Goal: Transaction & Acquisition: Purchase product/service

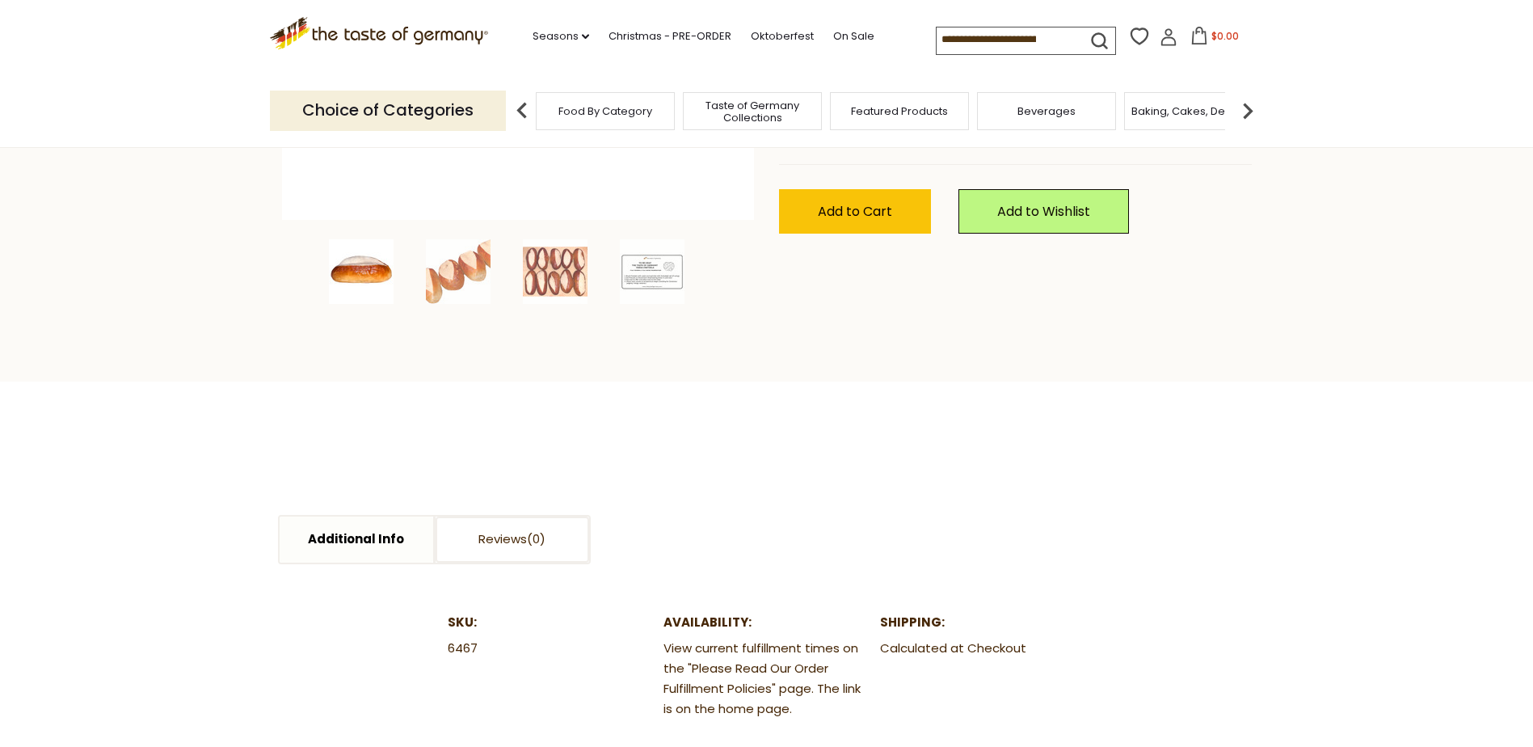
scroll to position [162, 0]
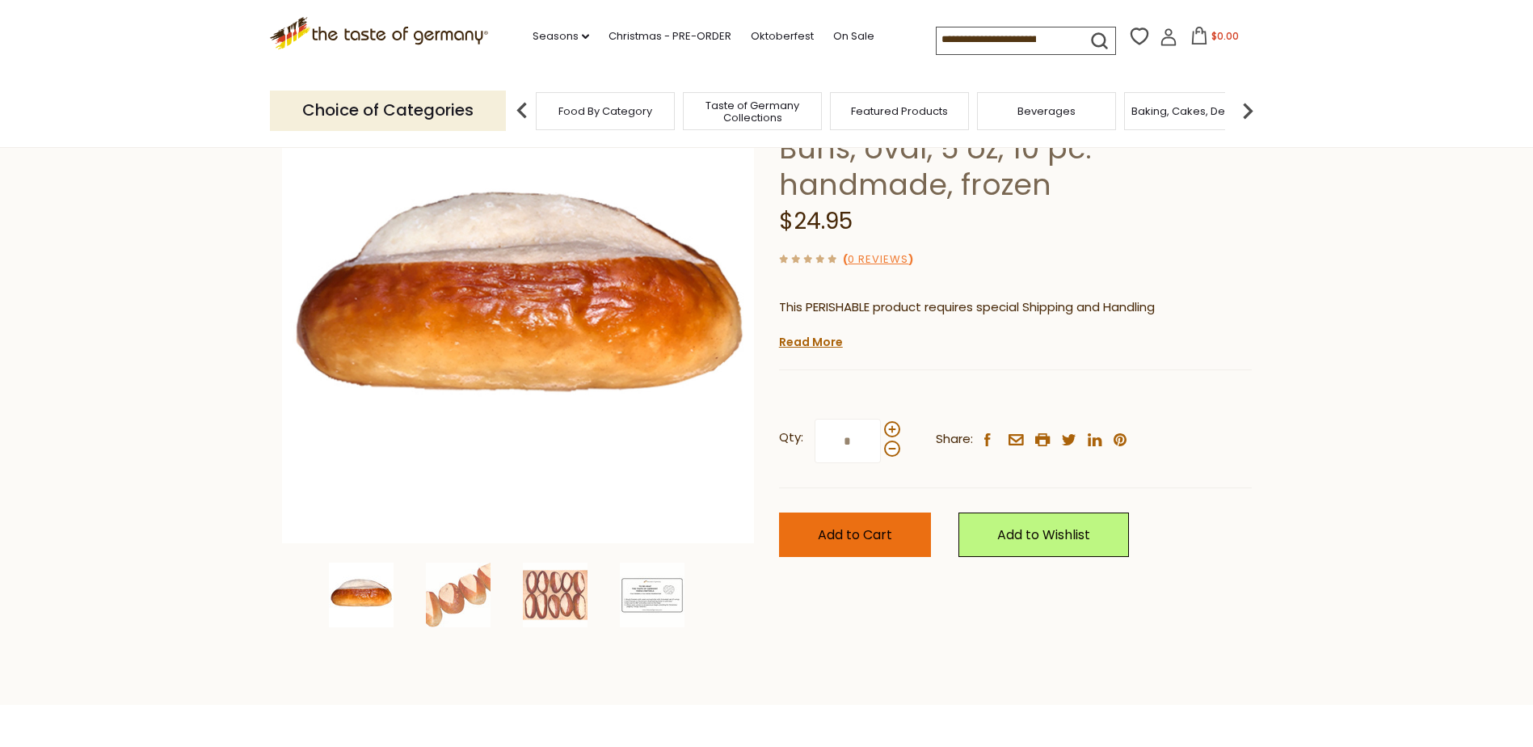
click at [863, 533] on span "Add to Cart" at bounding box center [855, 534] width 74 height 19
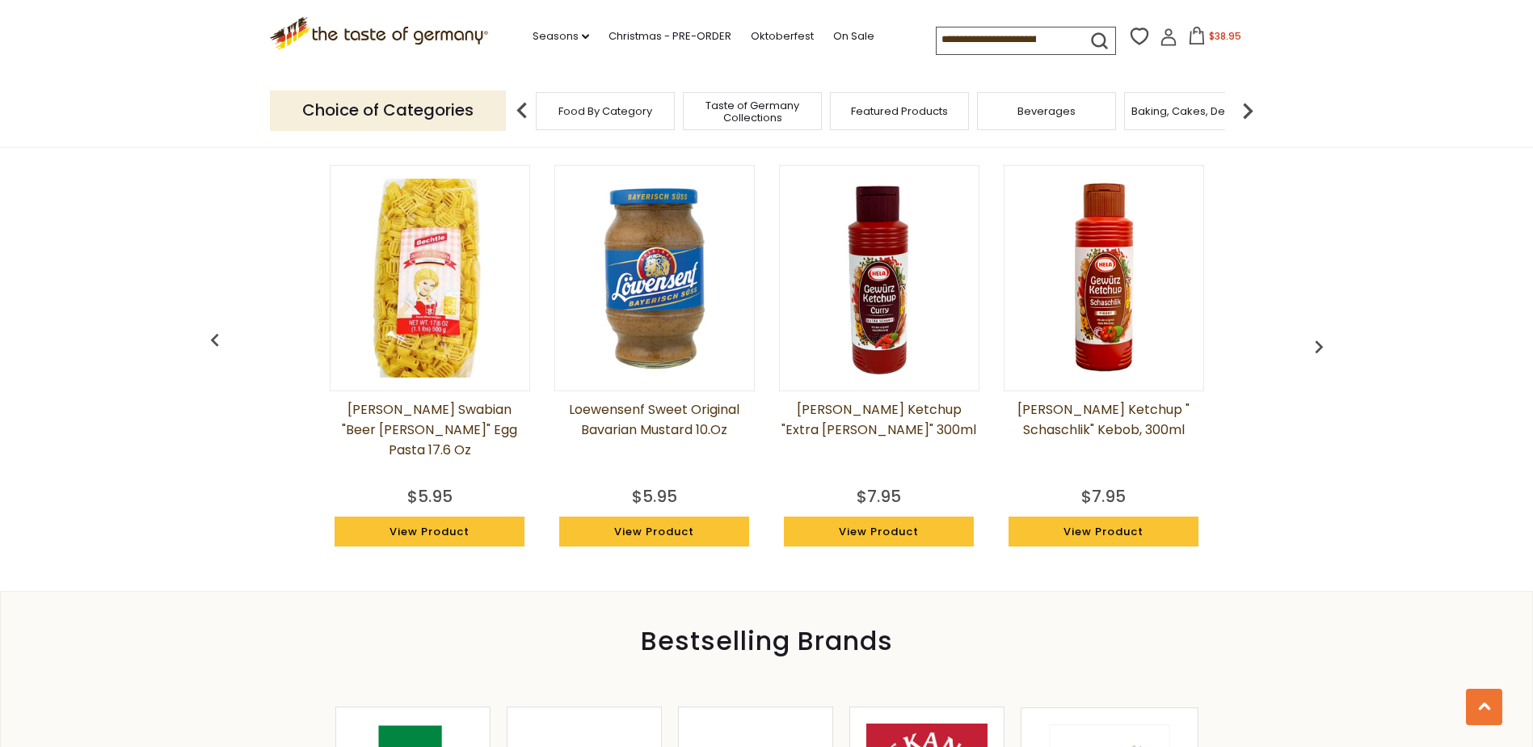
scroll to position [1293, 0]
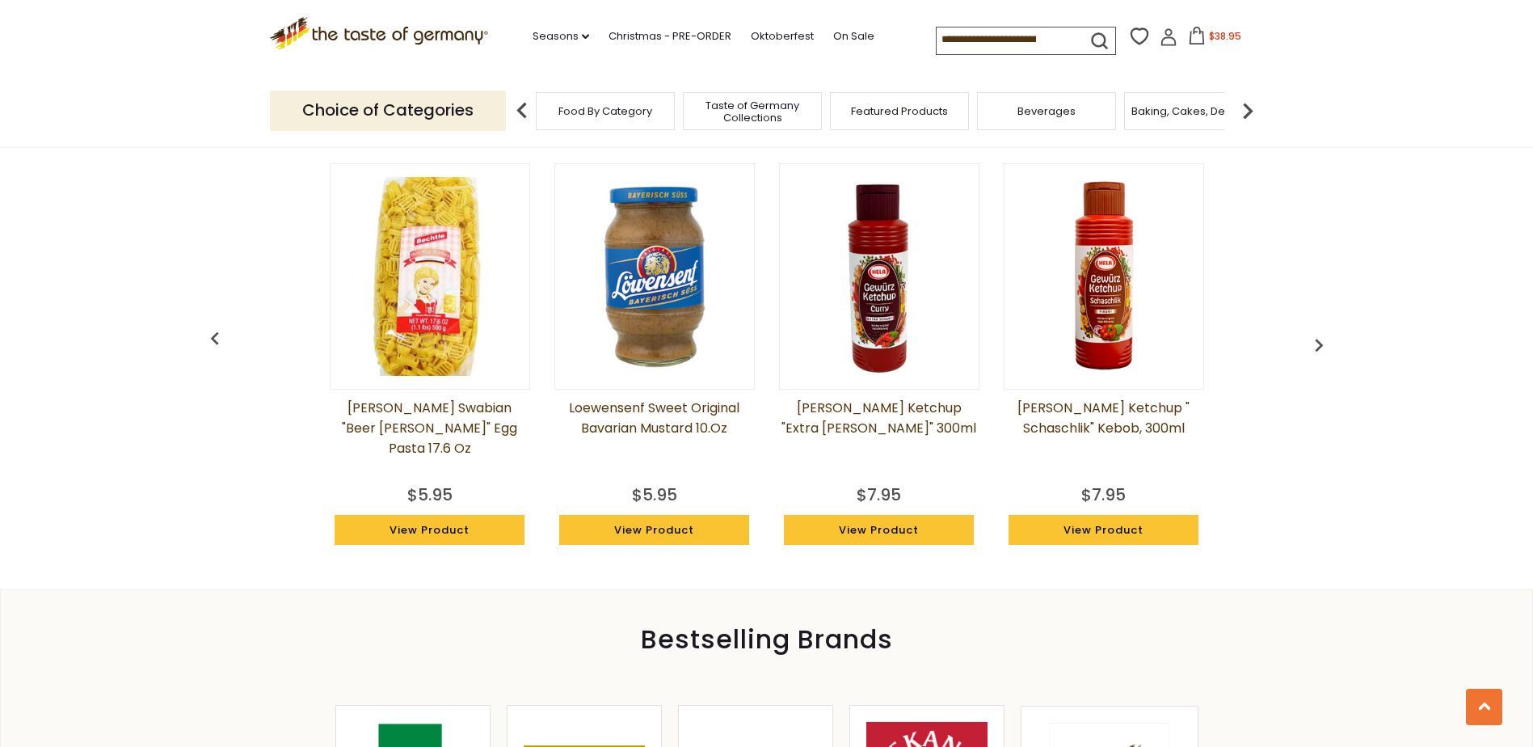
click at [1317, 342] on img "button" at bounding box center [1319, 345] width 26 height 26
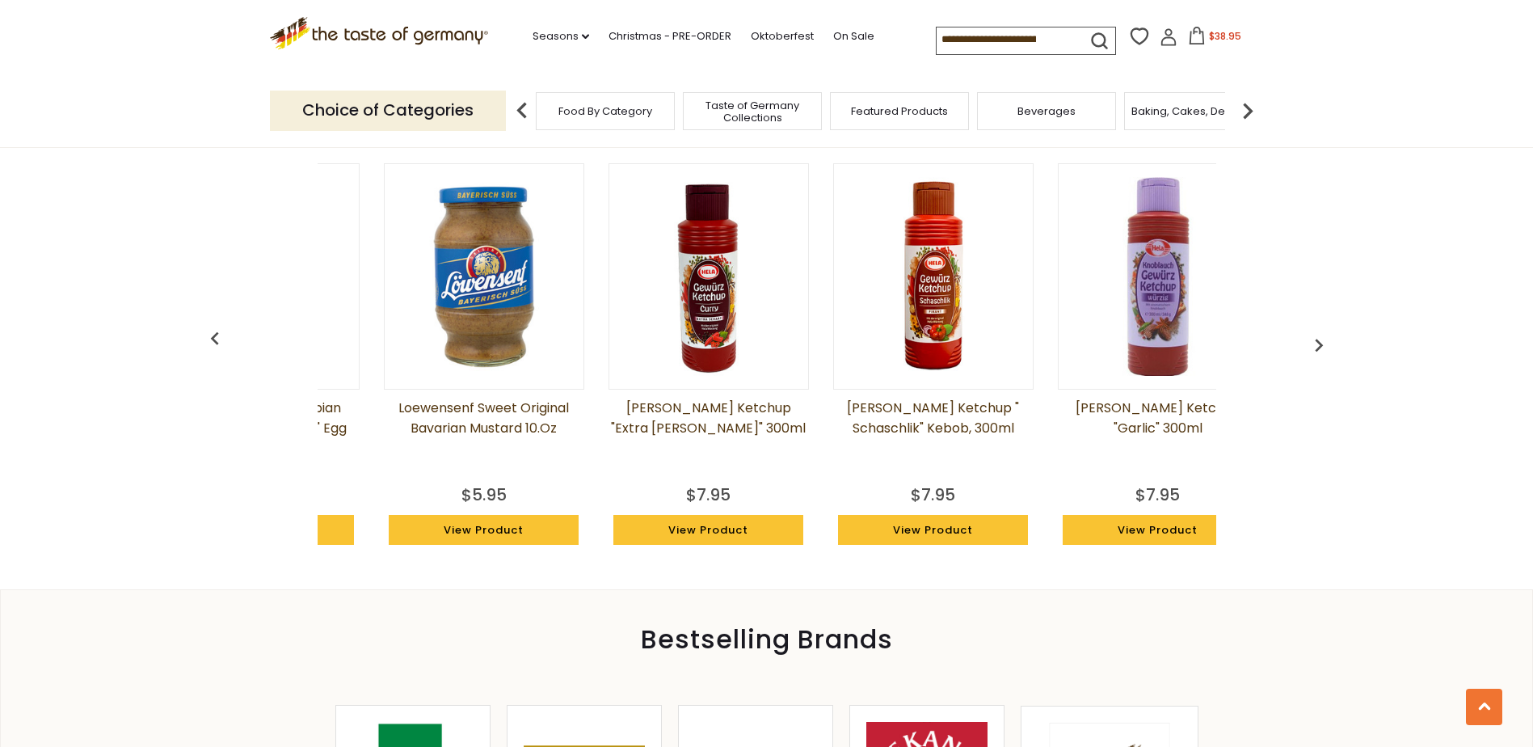
scroll to position [0, 225]
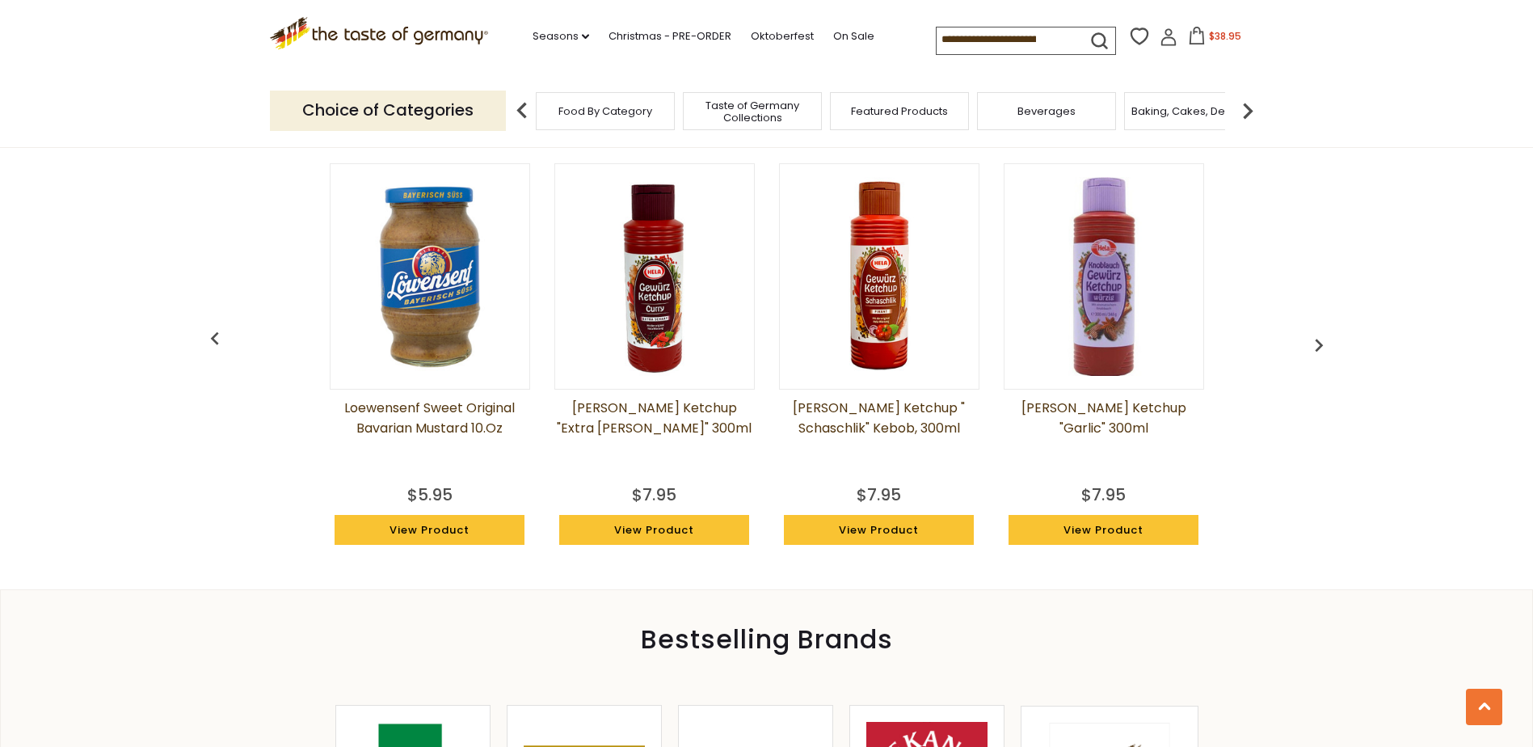
click at [1324, 346] on img "button" at bounding box center [1319, 345] width 26 height 26
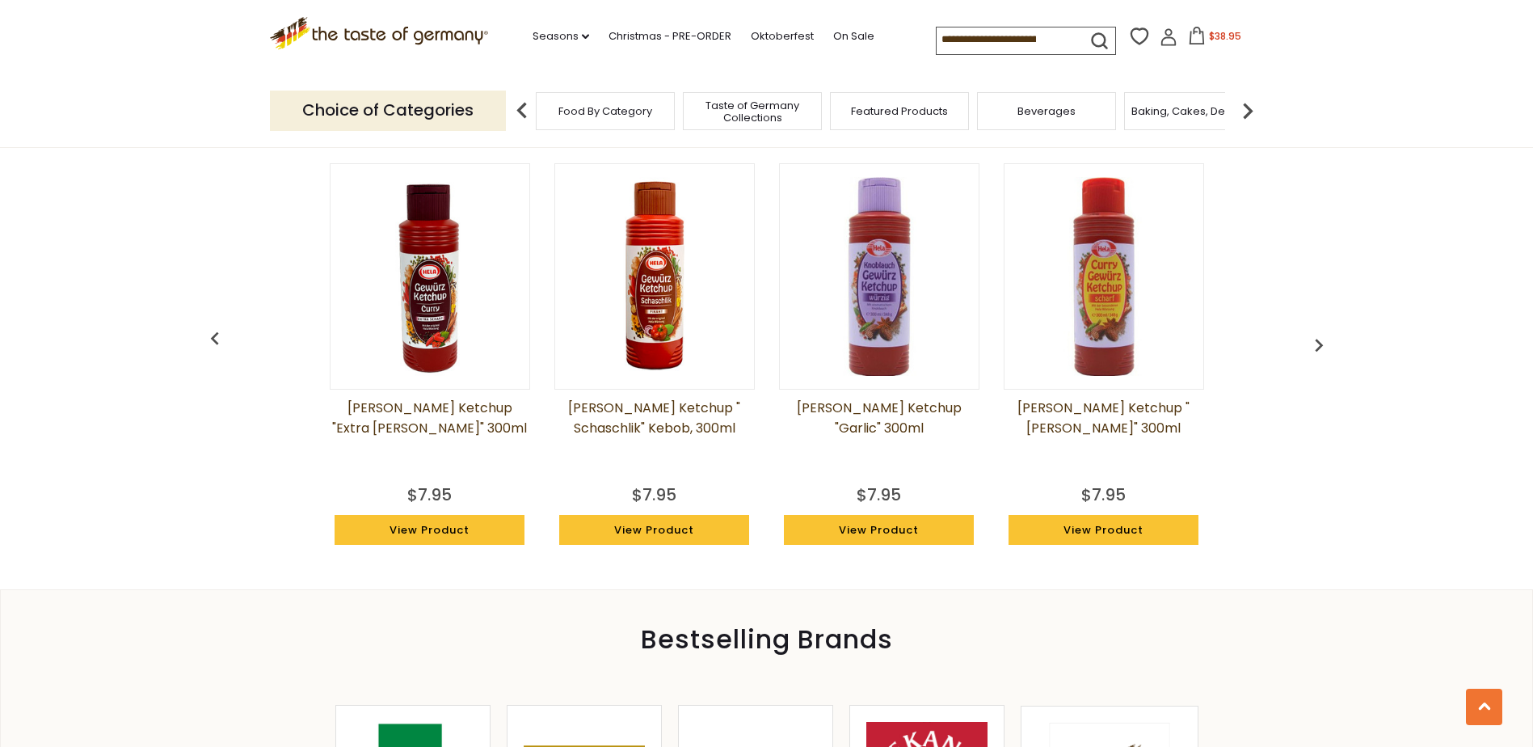
click at [1324, 346] on img "button" at bounding box center [1319, 345] width 26 height 26
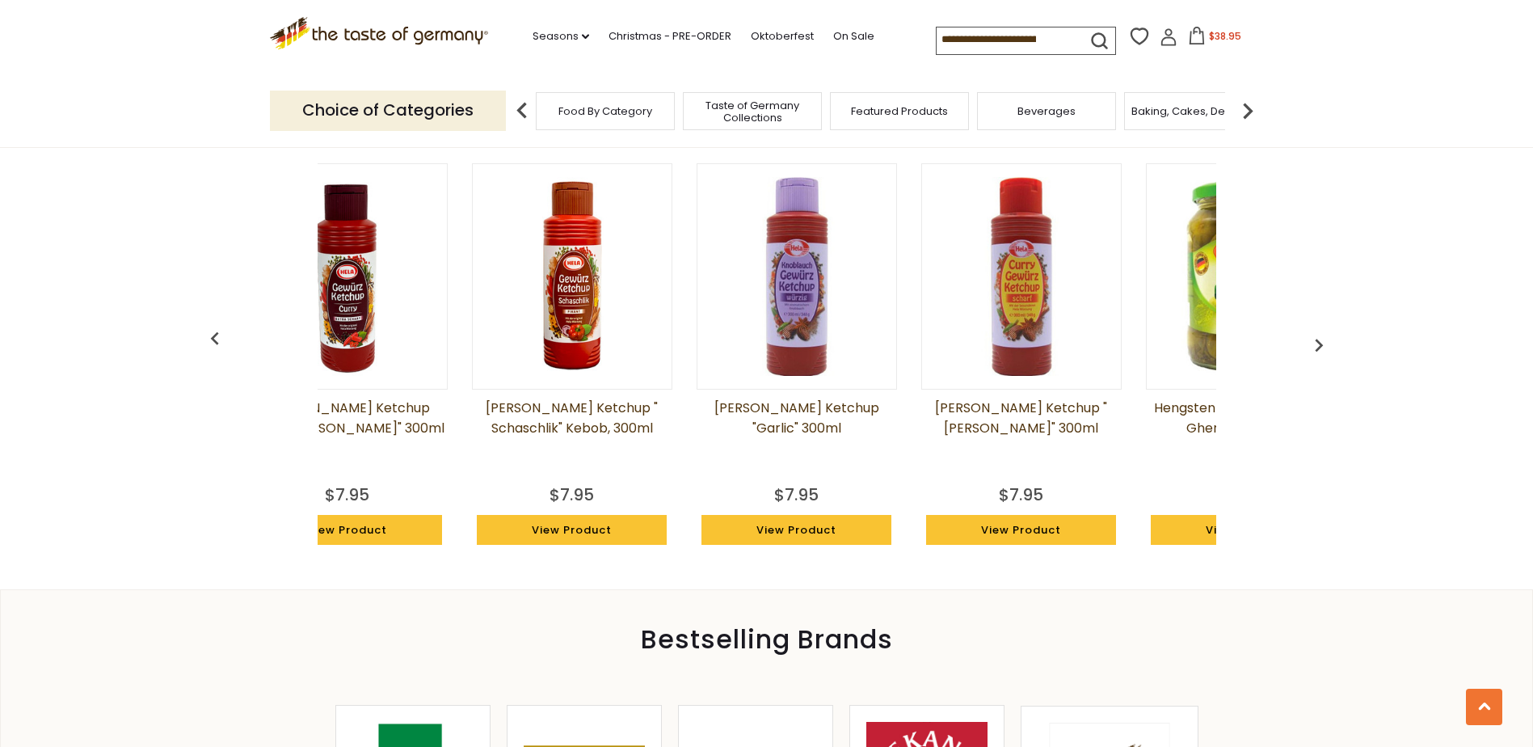
click at [1324, 346] on img "button" at bounding box center [1319, 345] width 26 height 26
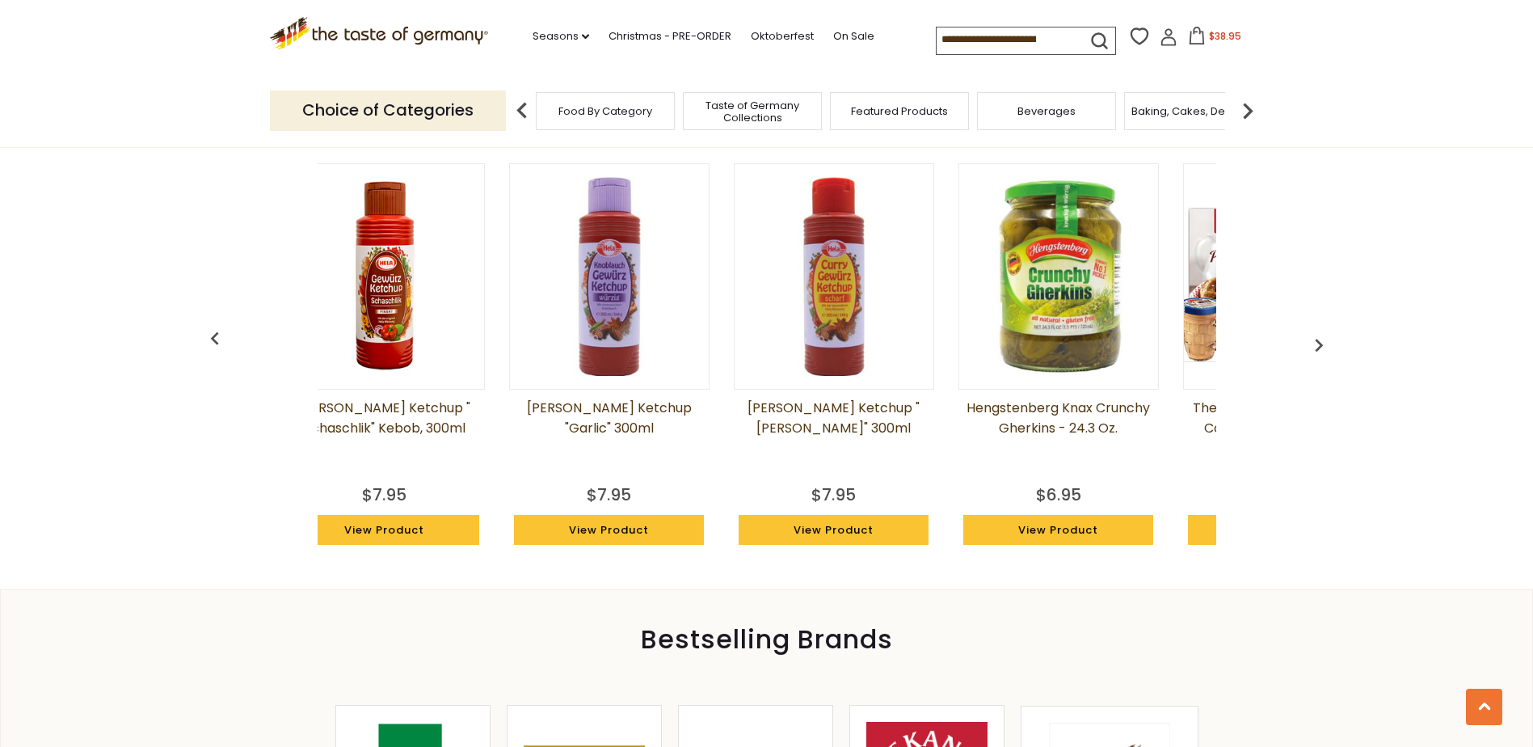
click at [1324, 346] on img "button" at bounding box center [1319, 345] width 26 height 26
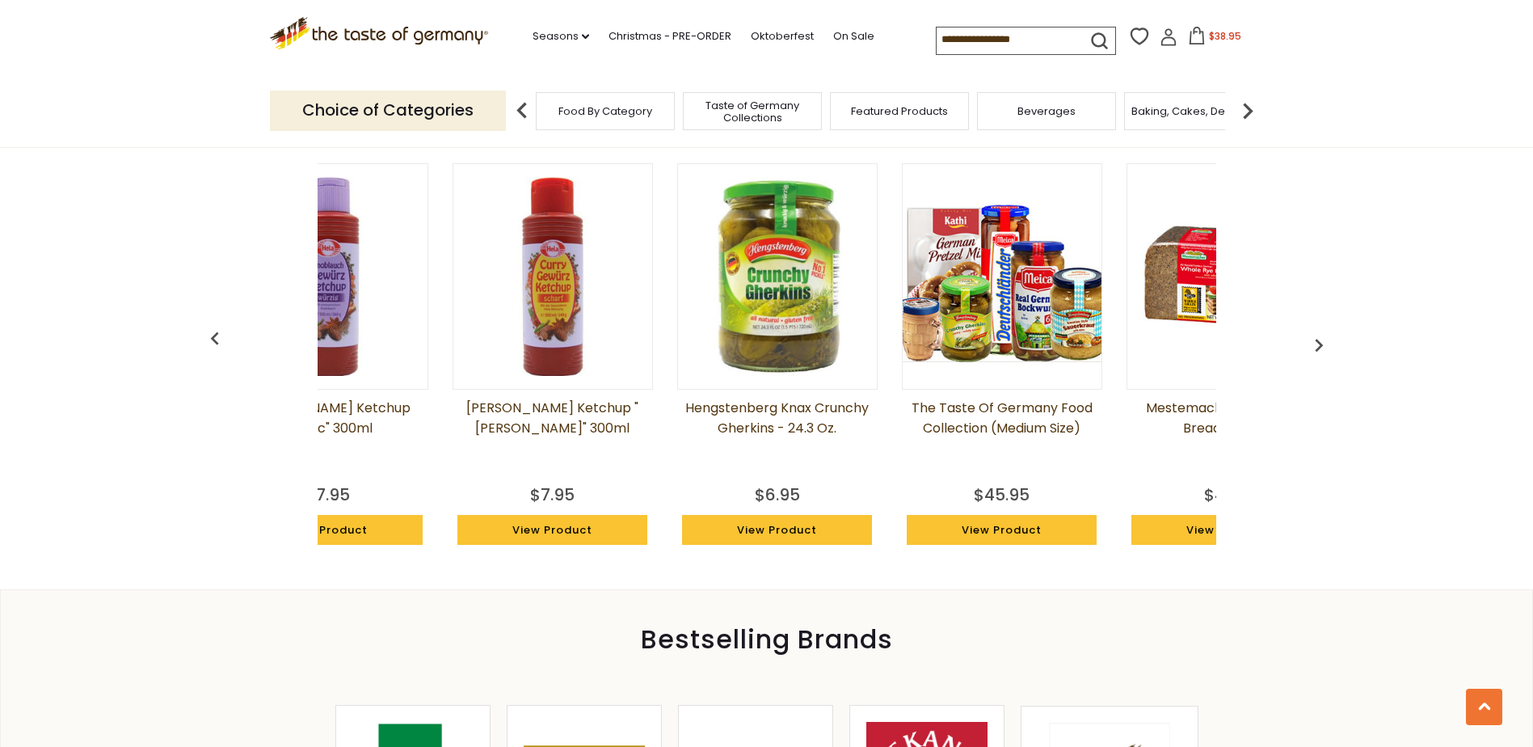
scroll to position [0, 1012]
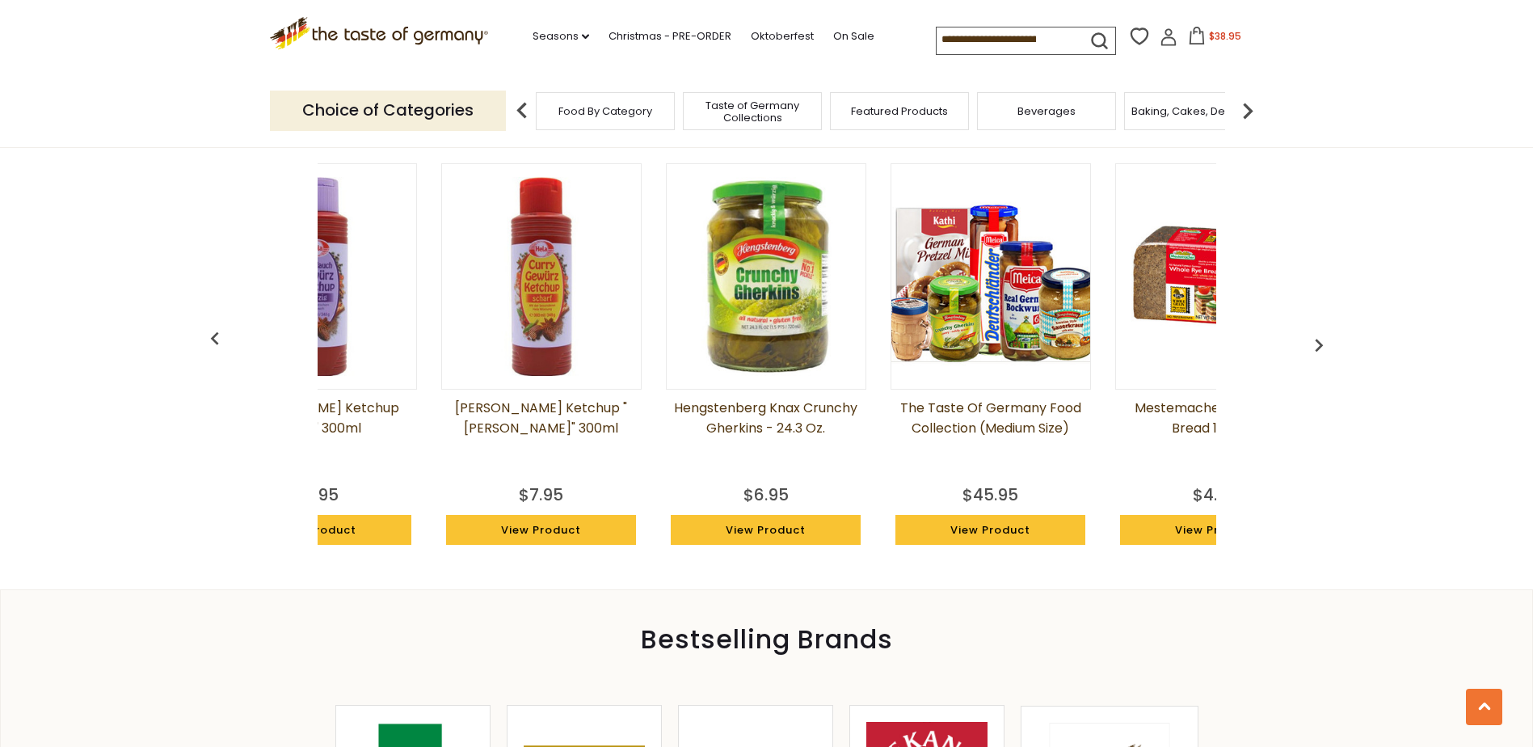
click at [1319, 339] on img "button" at bounding box center [1319, 345] width 26 height 26
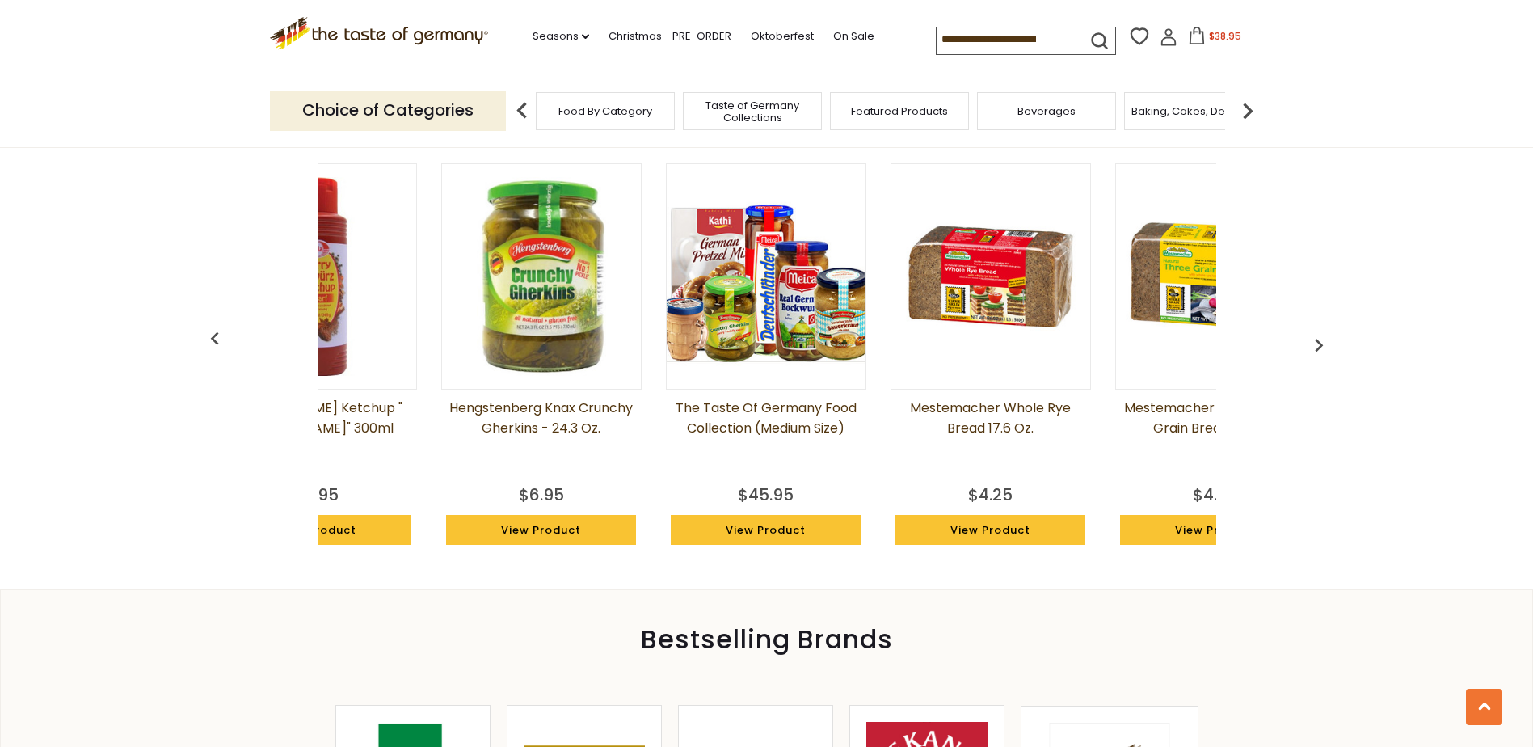
click at [1319, 339] on img "button" at bounding box center [1319, 345] width 26 height 26
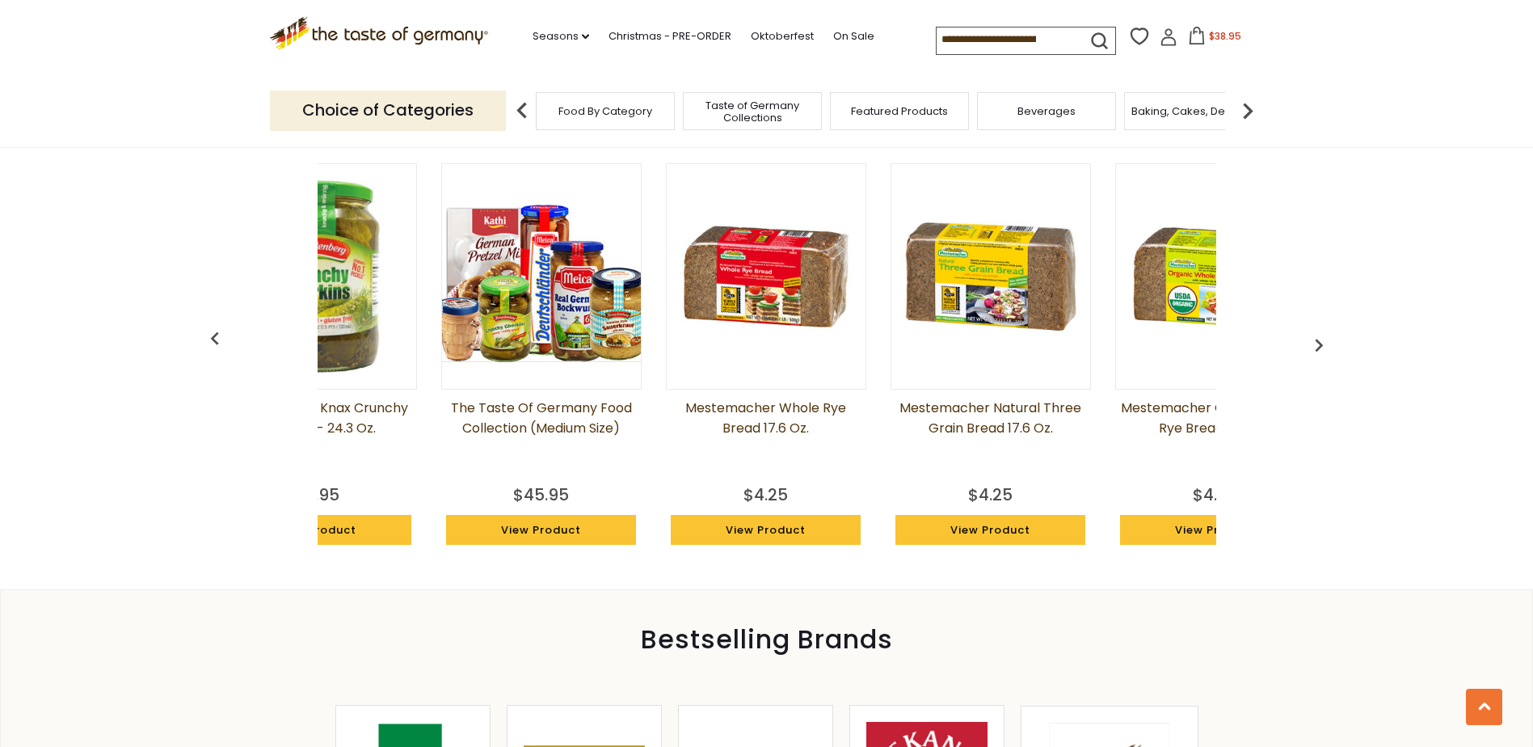
click at [1319, 339] on img "button" at bounding box center [1319, 345] width 26 height 26
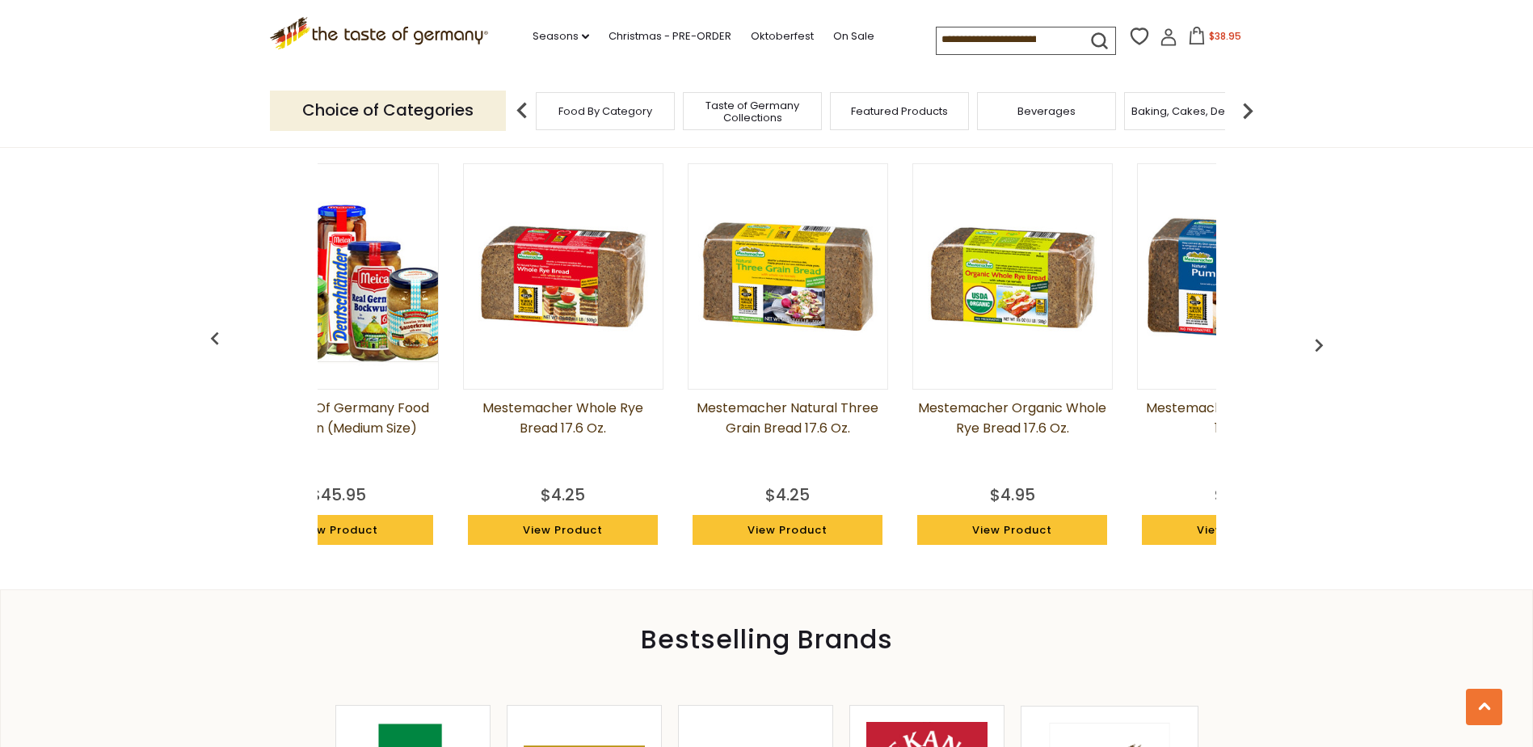
click at [1319, 339] on img "button" at bounding box center [1319, 345] width 26 height 26
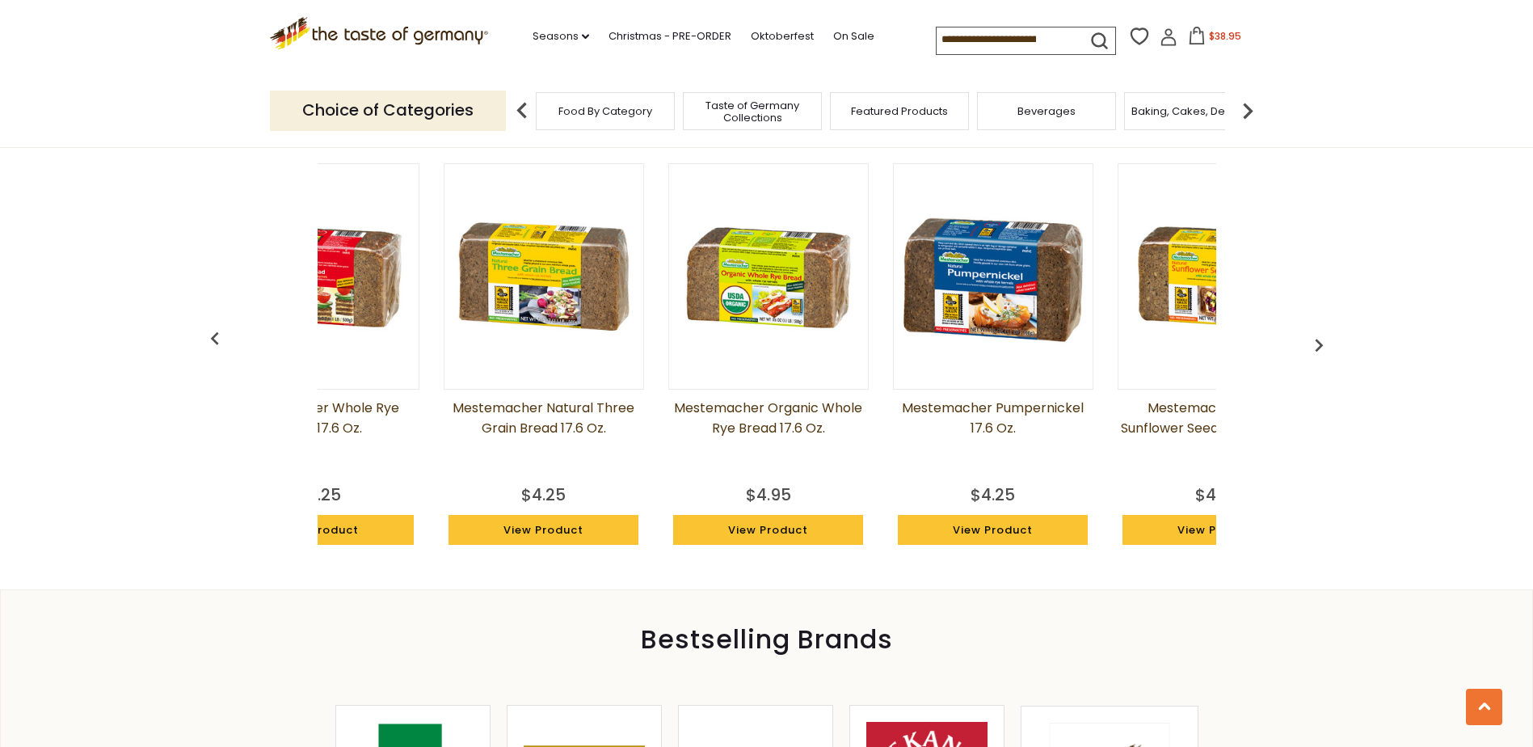
click at [1319, 339] on img "button" at bounding box center [1319, 345] width 26 height 26
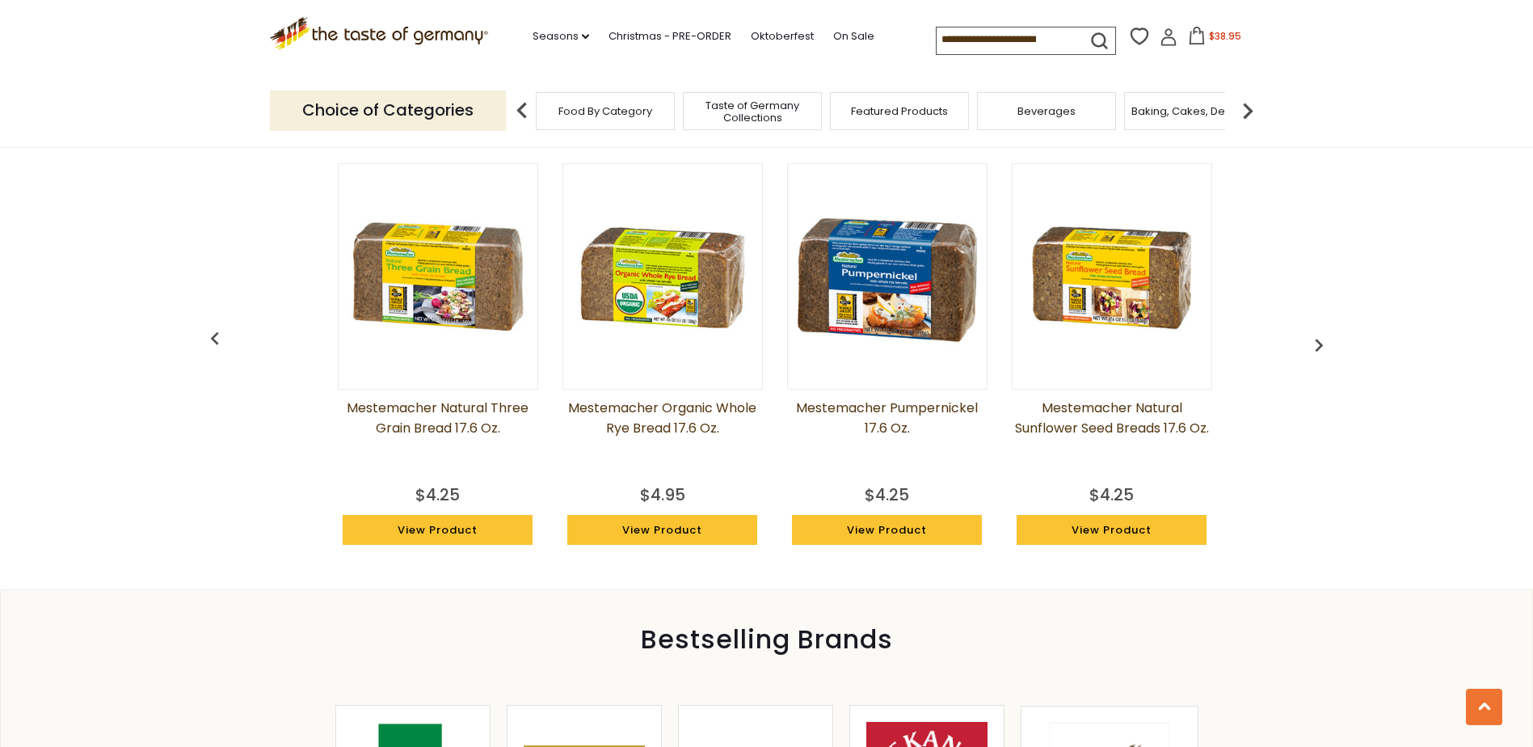
click at [1319, 339] on img "button" at bounding box center [1319, 345] width 26 height 26
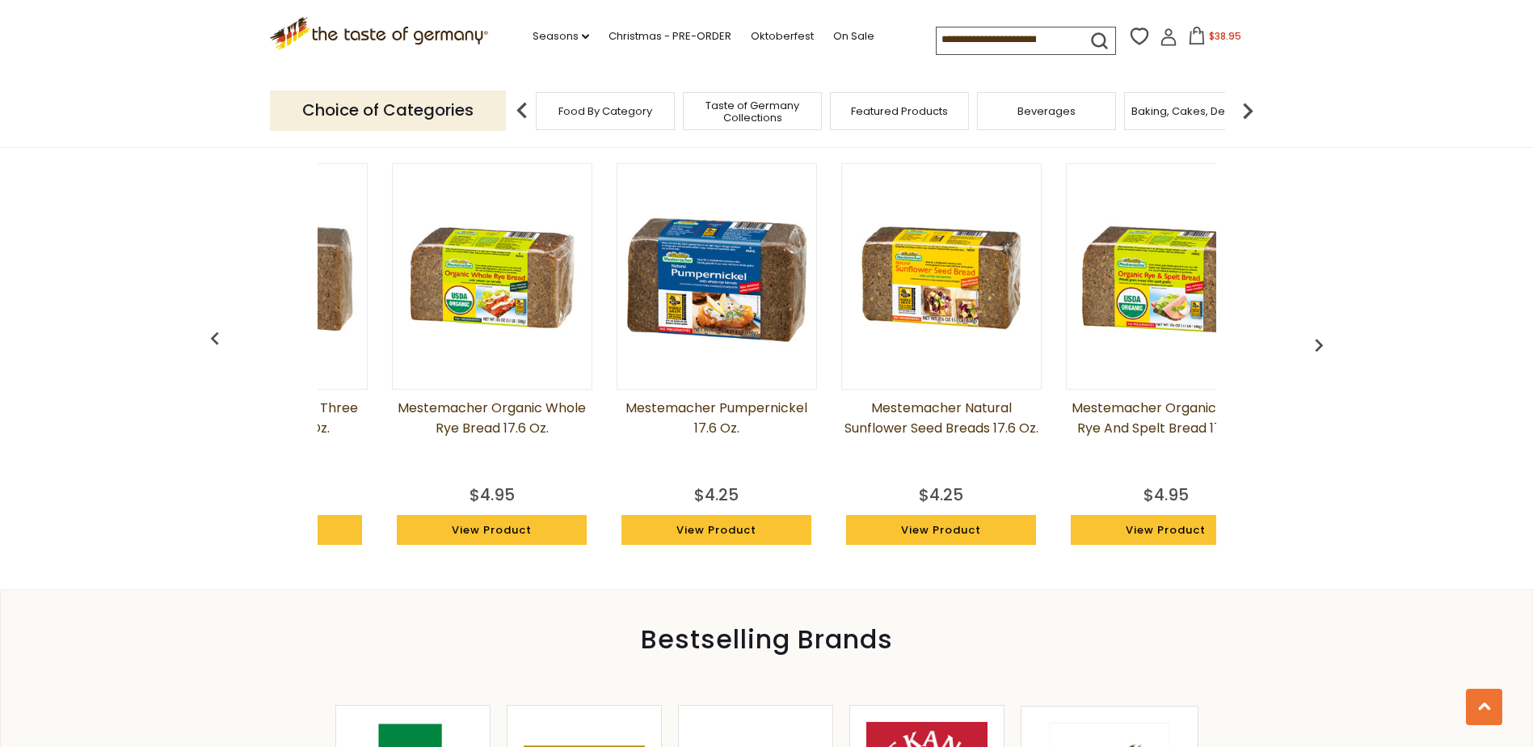
click at [1319, 339] on img "button" at bounding box center [1319, 345] width 26 height 26
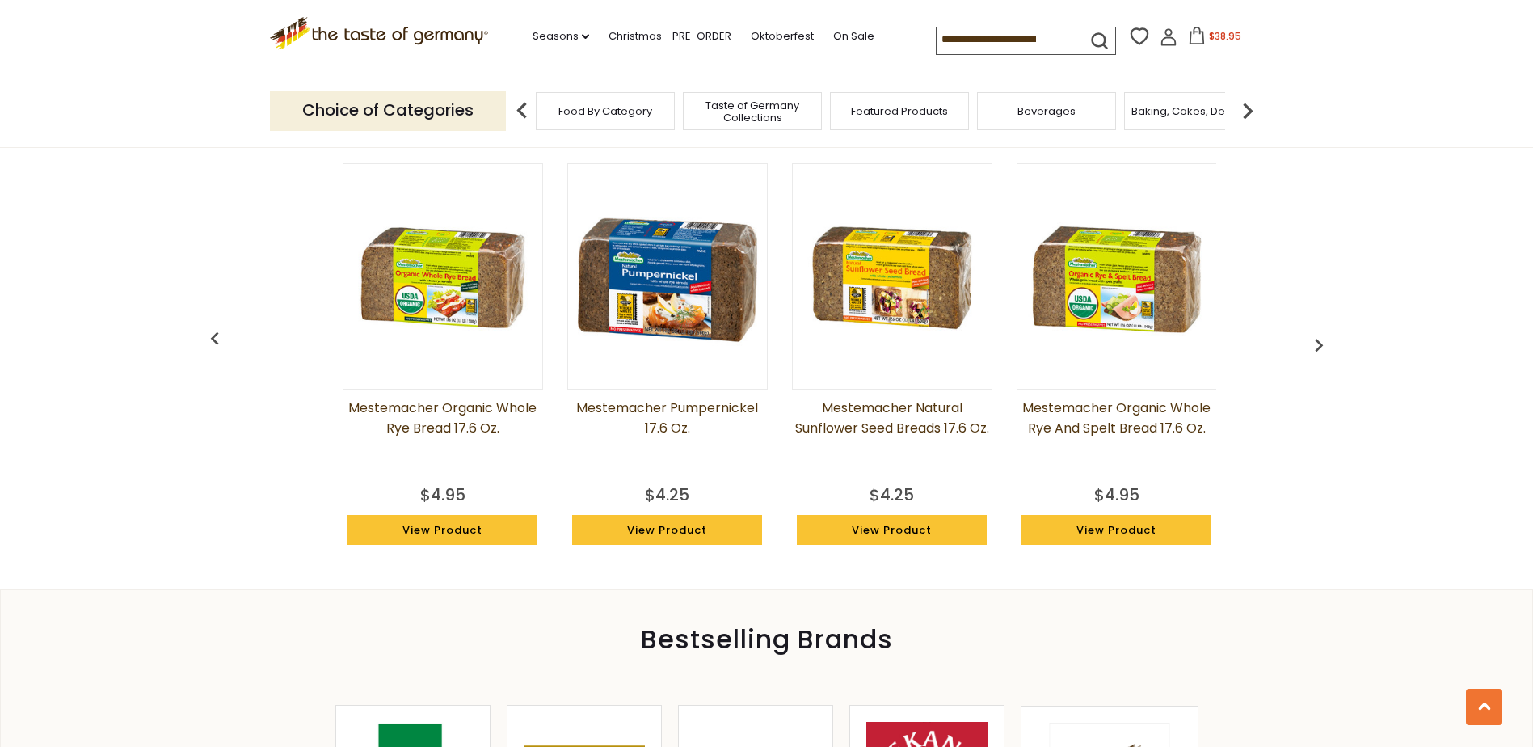
click at [1319, 339] on img "button" at bounding box center [1319, 345] width 26 height 26
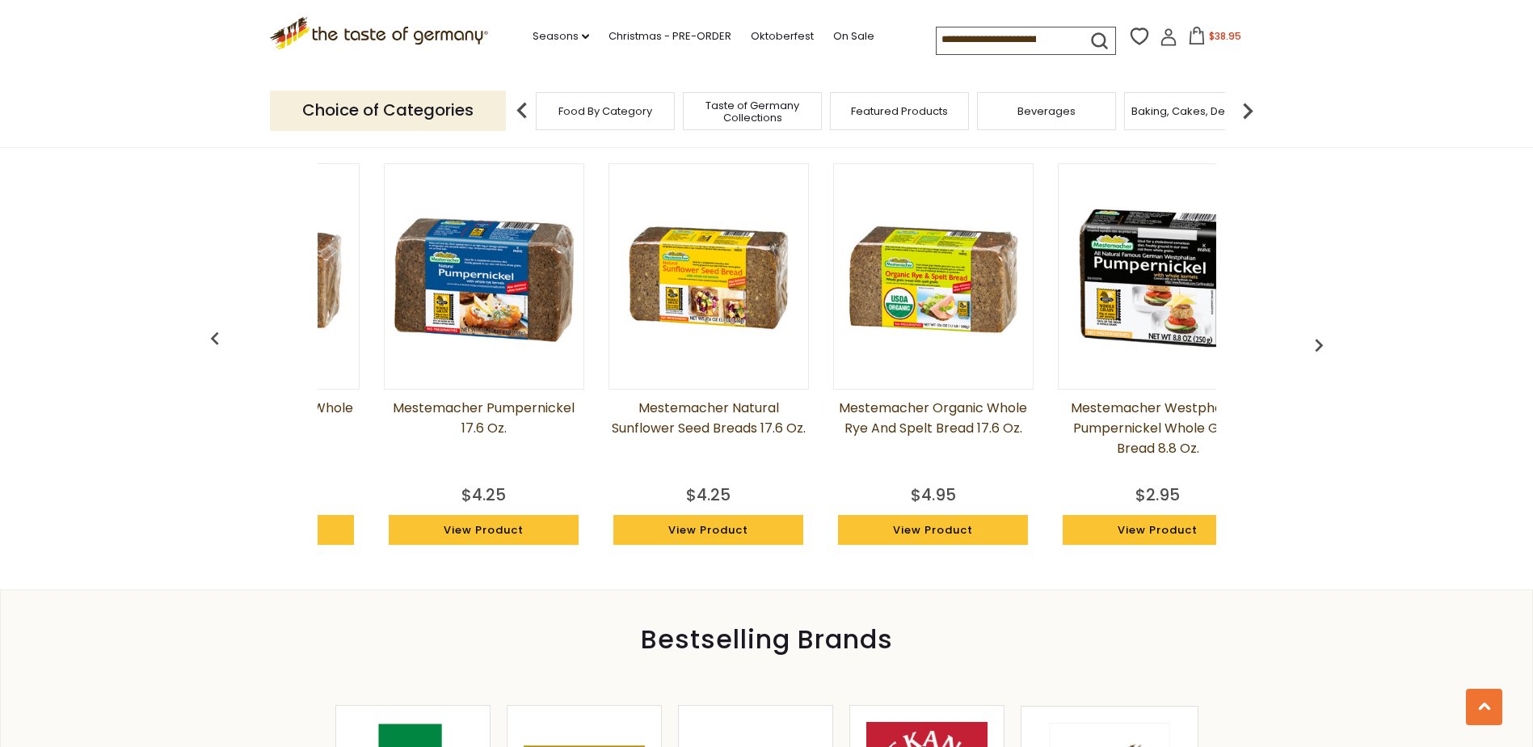
click at [1319, 339] on img "button" at bounding box center [1319, 345] width 26 height 26
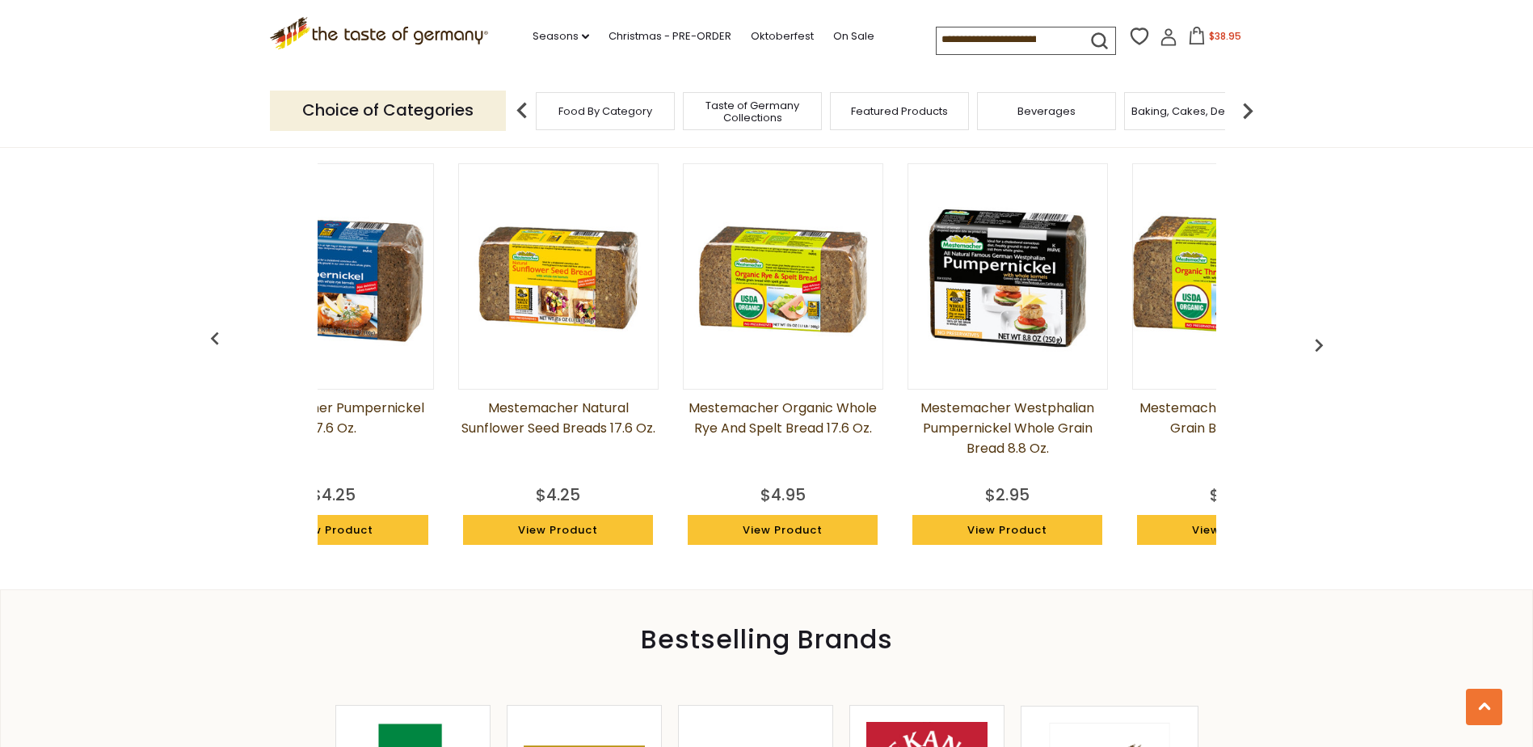
click at [1319, 339] on img "button" at bounding box center [1319, 345] width 26 height 26
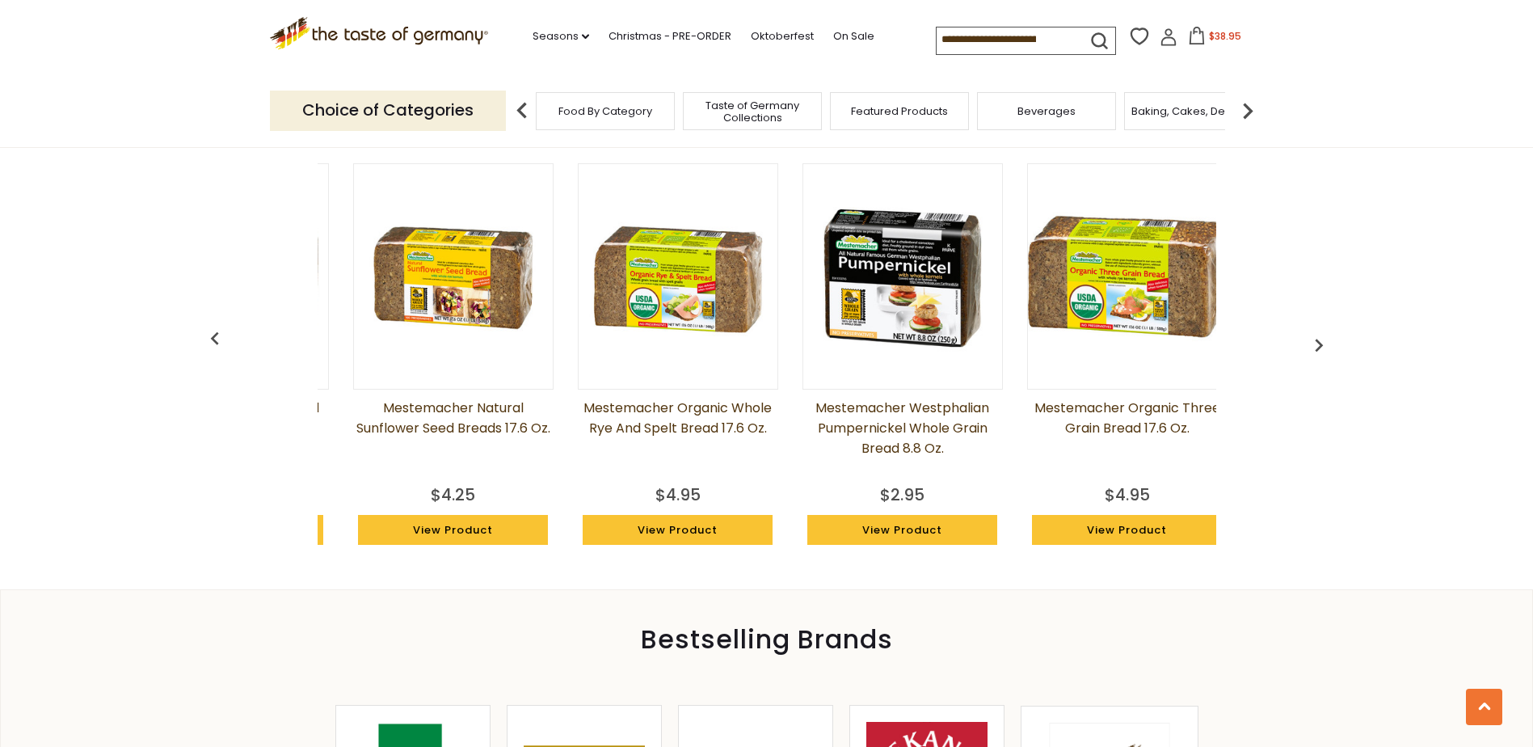
click at [1319, 339] on img "button" at bounding box center [1319, 345] width 26 height 26
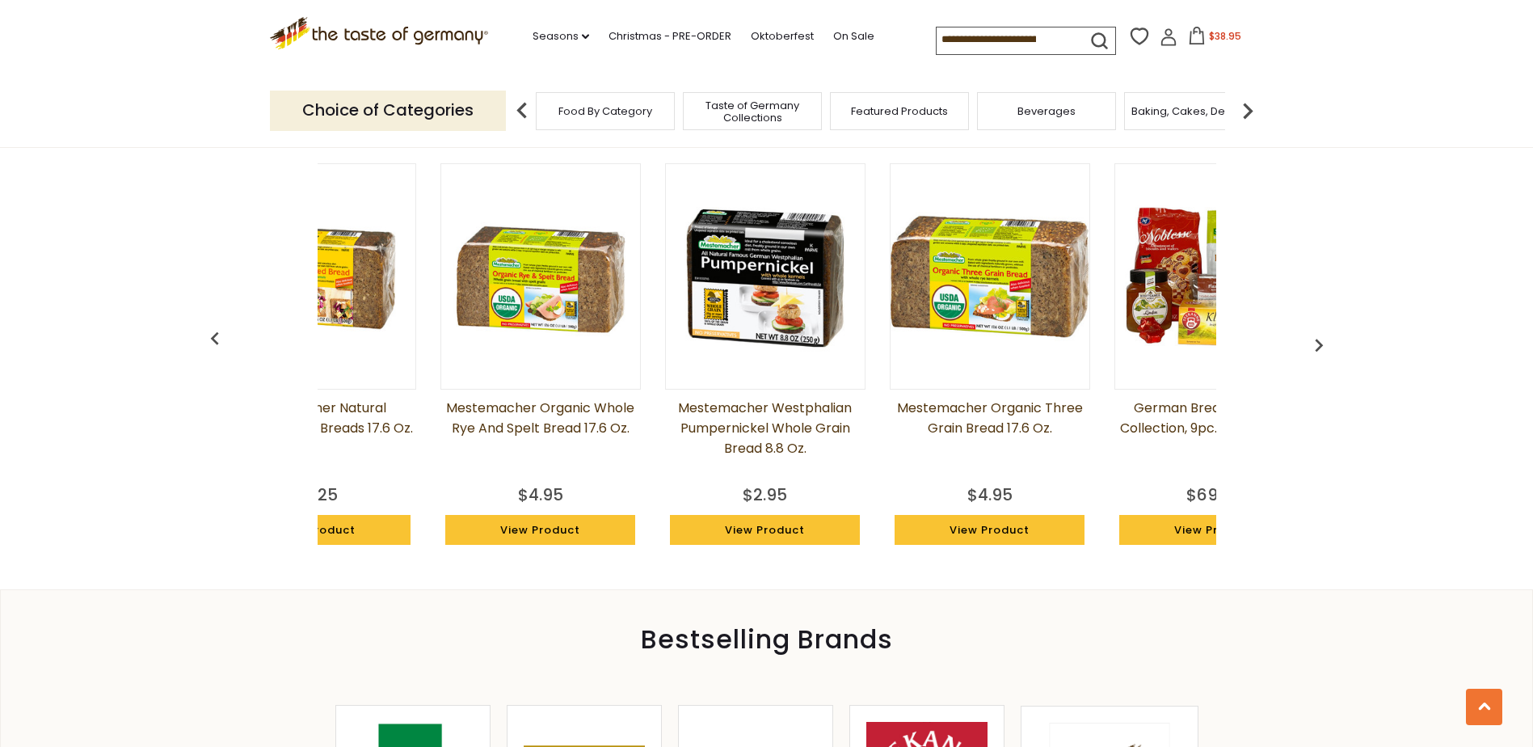
click at [1319, 339] on img "button" at bounding box center [1319, 345] width 26 height 26
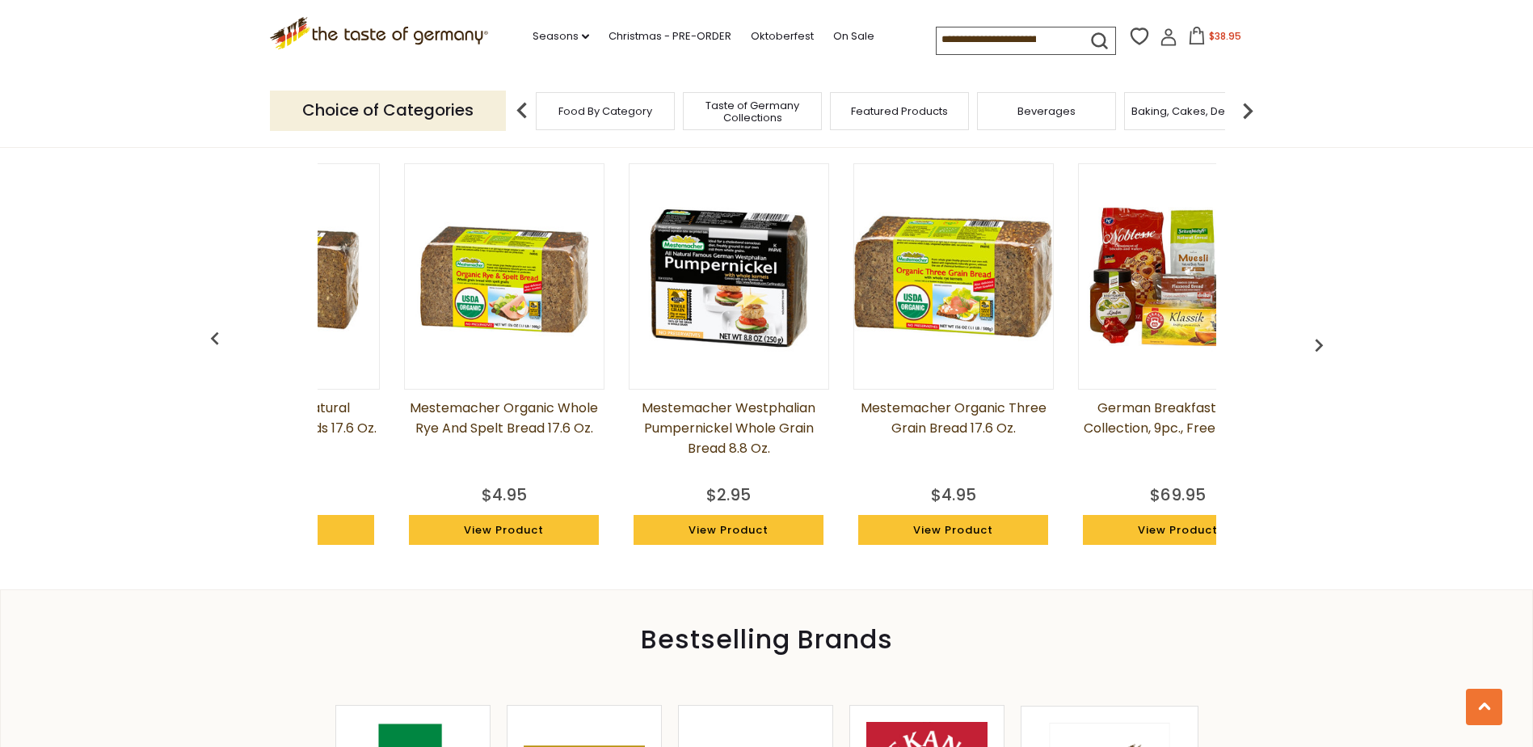
scroll to position [0, 2920]
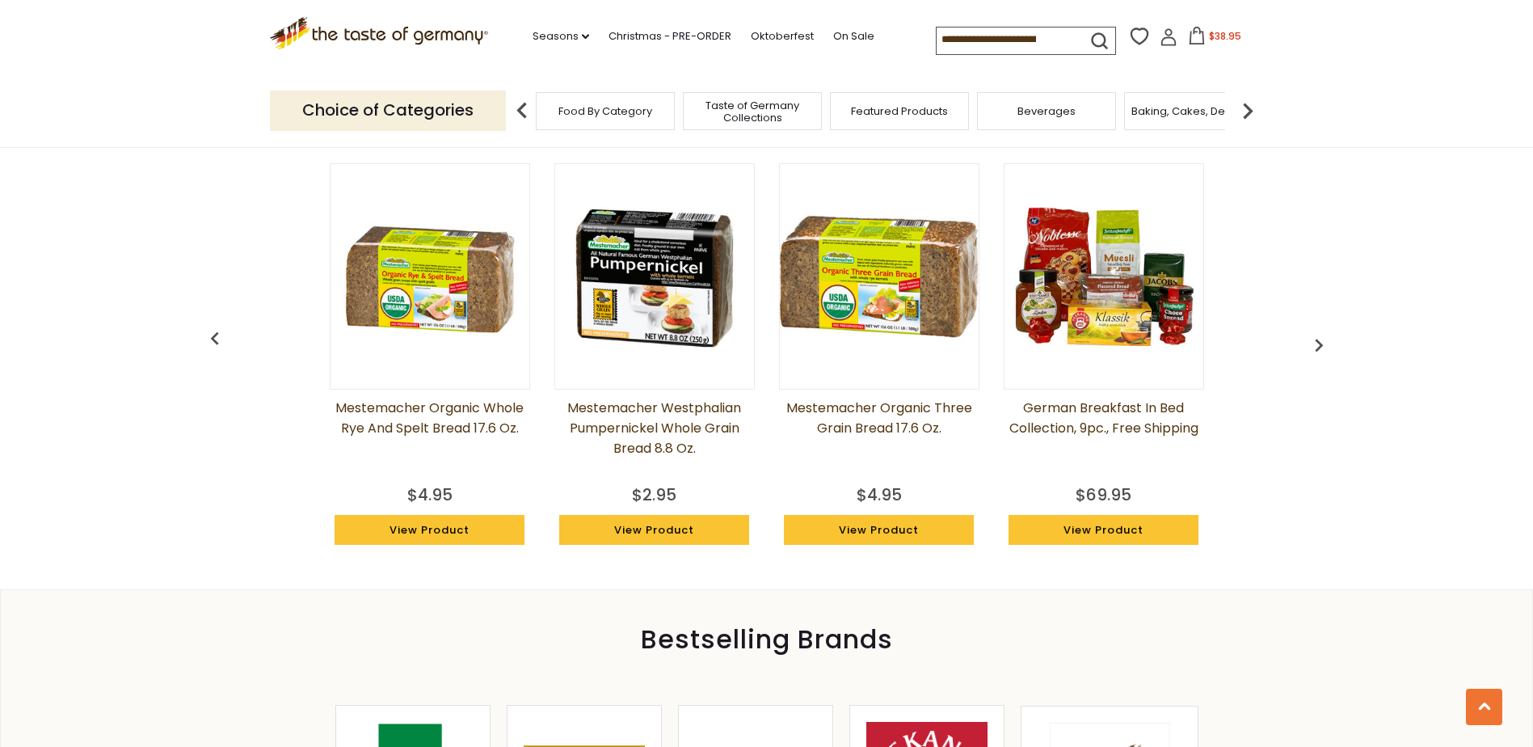
click at [1319, 339] on img "button" at bounding box center [1319, 345] width 26 height 26
click at [1313, 347] on img "button" at bounding box center [1319, 345] width 26 height 26
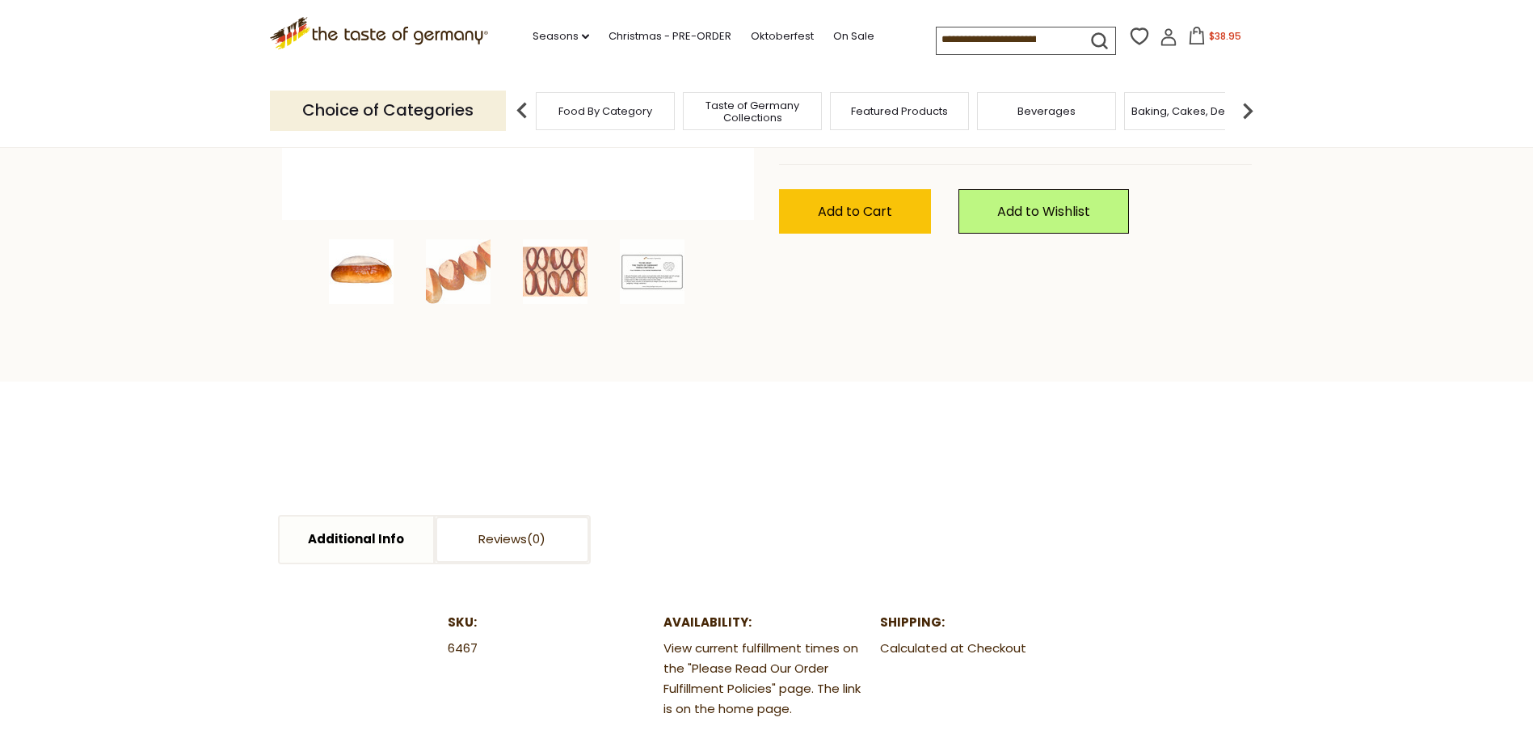
scroll to position [0, 0]
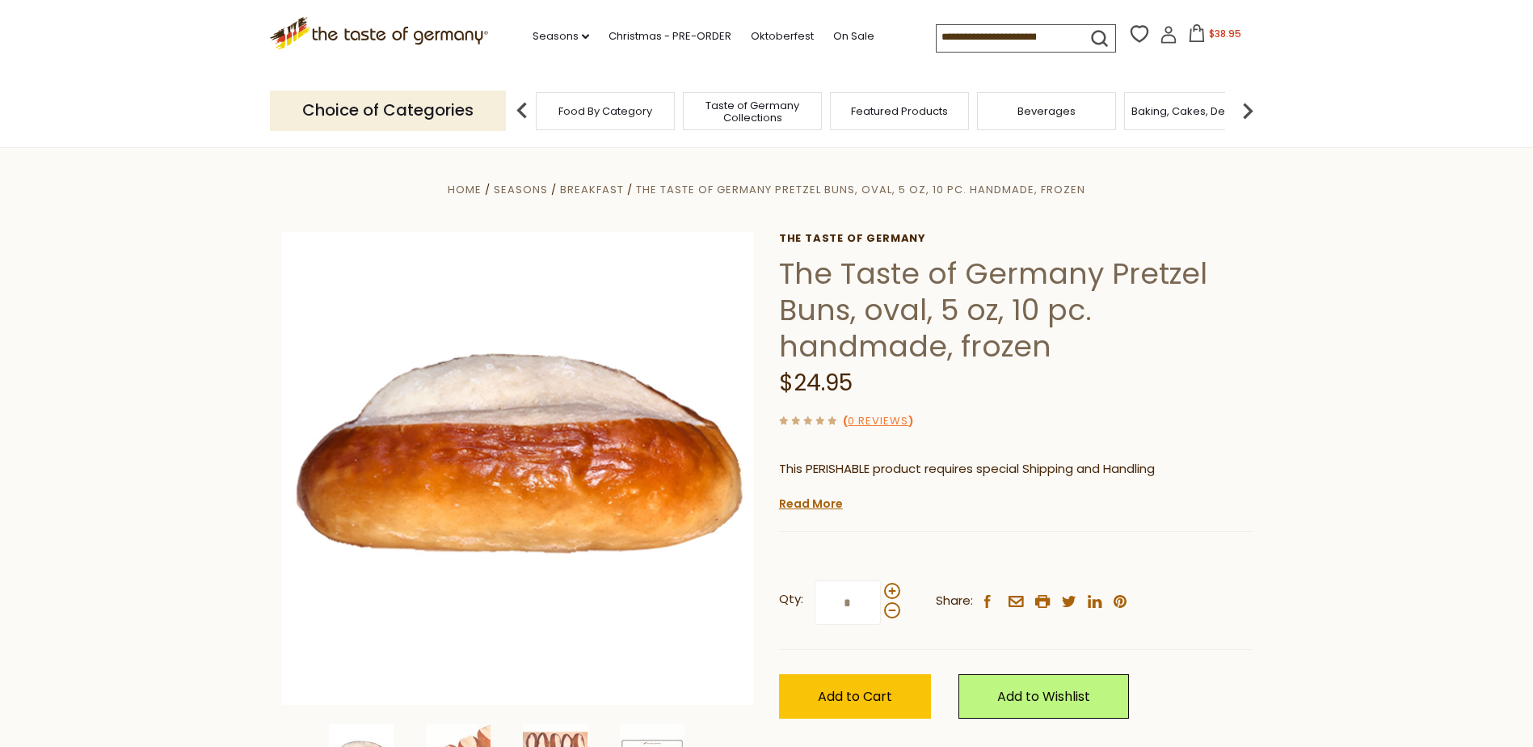
click at [1200, 36] on icon at bounding box center [1197, 33] width 18 height 18
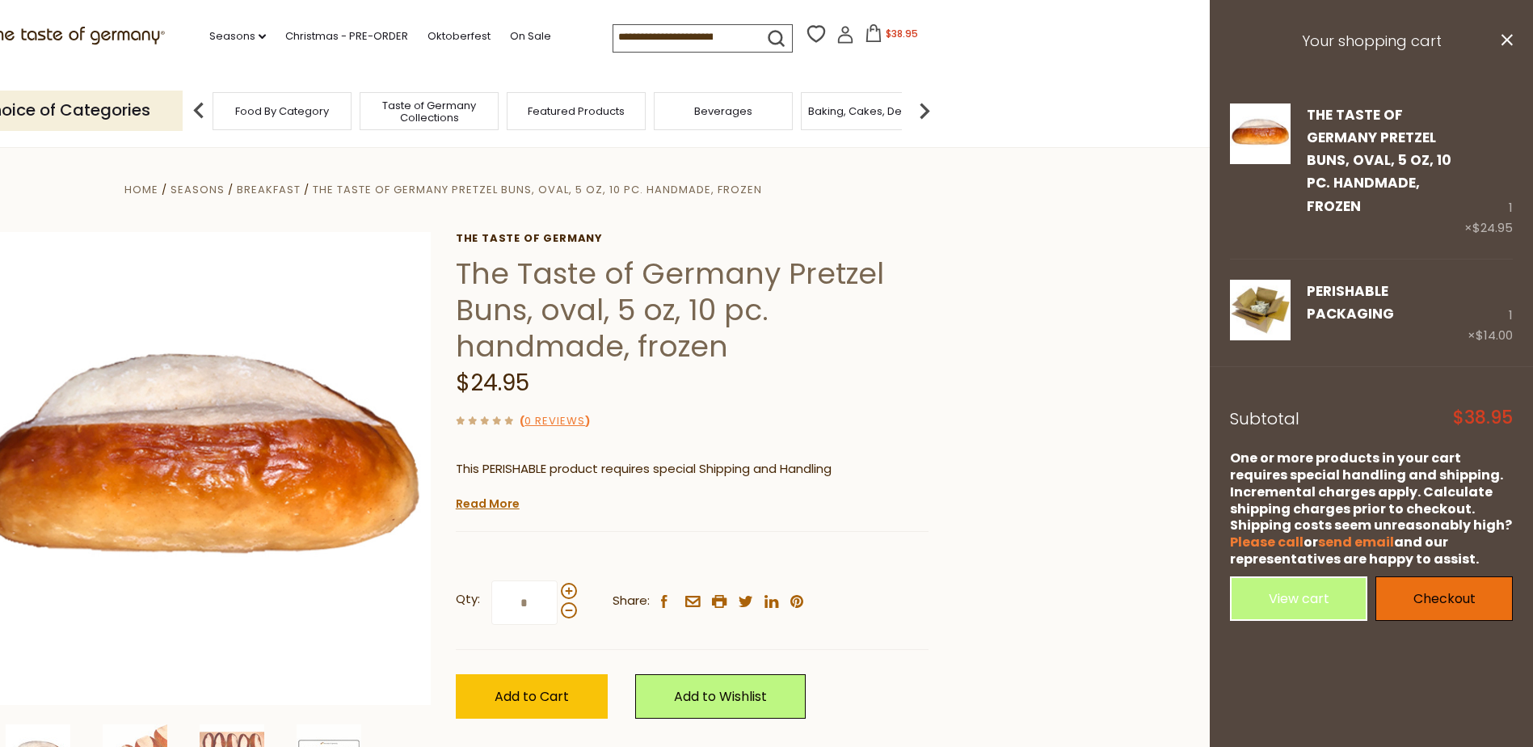
click at [1446, 576] on link "Checkout" at bounding box center [1443, 598] width 137 height 44
